Goal: Navigation & Orientation: Find specific page/section

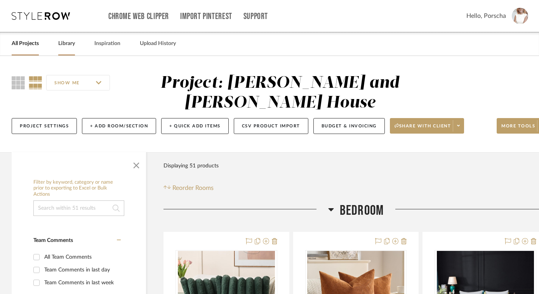
click at [60, 48] on link "Library" at bounding box center [66, 43] width 17 height 10
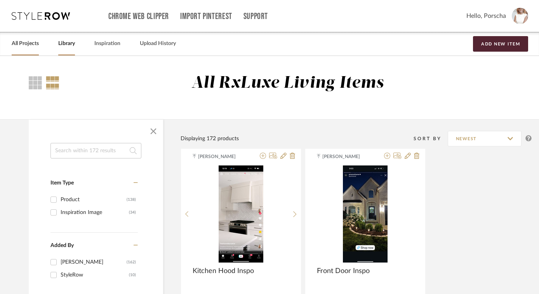
click at [31, 49] on div "All Projects" at bounding box center [25, 44] width 27 height 24
click at [28, 44] on link "All Projects" at bounding box center [25, 43] width 27 height 10
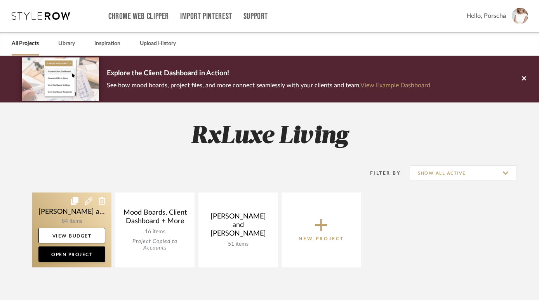
click at [87, 214] on link at bounding box center [71, 230] width 79 height 75
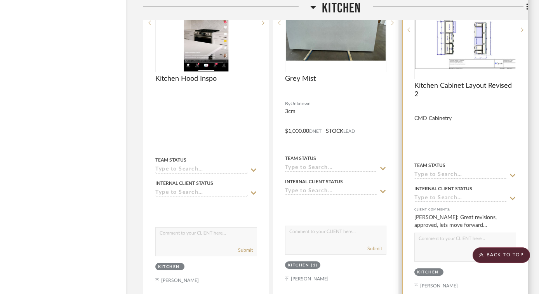
scroll to position [3661, 20]
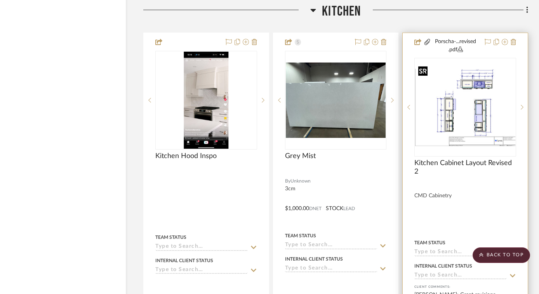
click at [462, 103] on img "0" at bounding box center [465, 107] width 100 height 77
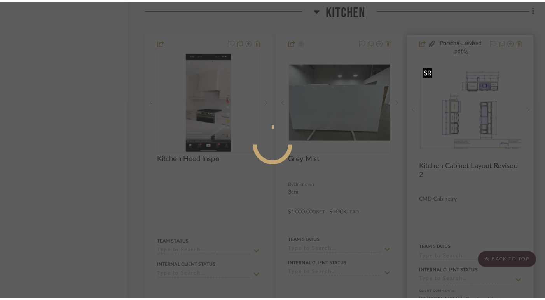
scroll to position [0, 0]
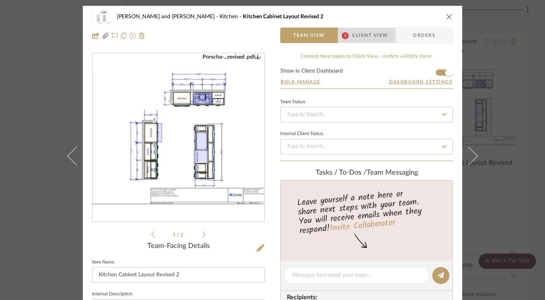
click at [352, 35] on span "Client View" at bounding box center [370, 36] width 36 height 16
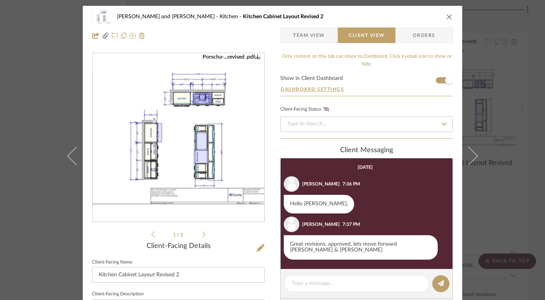
click at [165, 142] on img "0" at bounding box center [178, 137] width 172 height 133
